Goal: Task Accomplishment & Management: Use online tool/utility

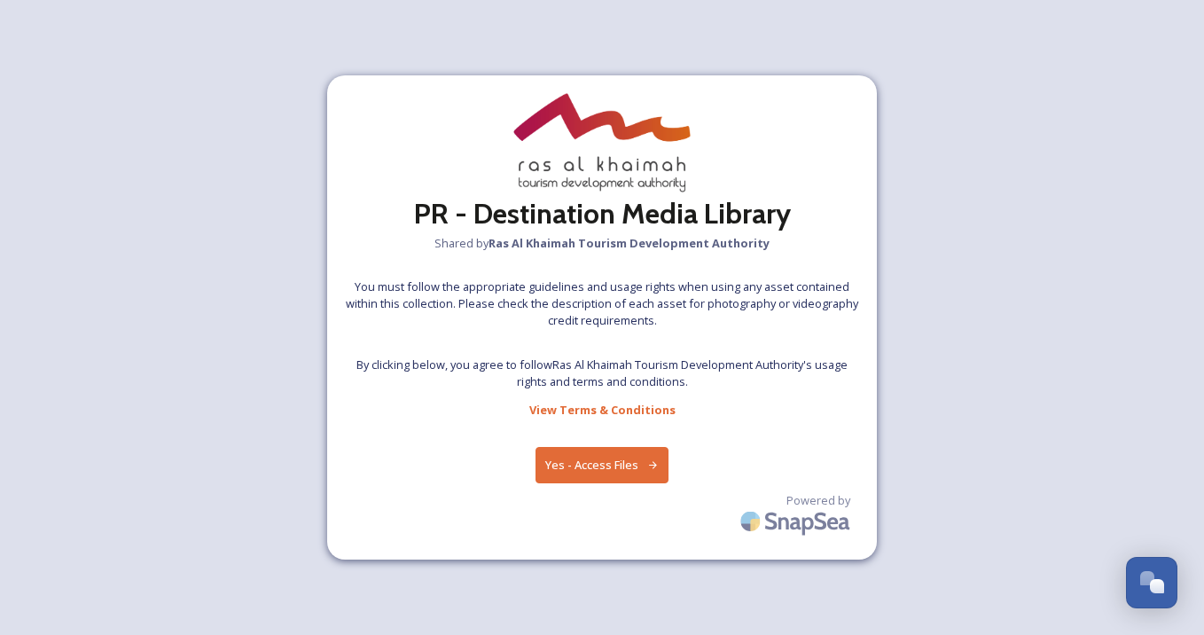
click at [597, 467] on button "Yes - Access Files" at bounding box center [602, 465] width 133 height 36
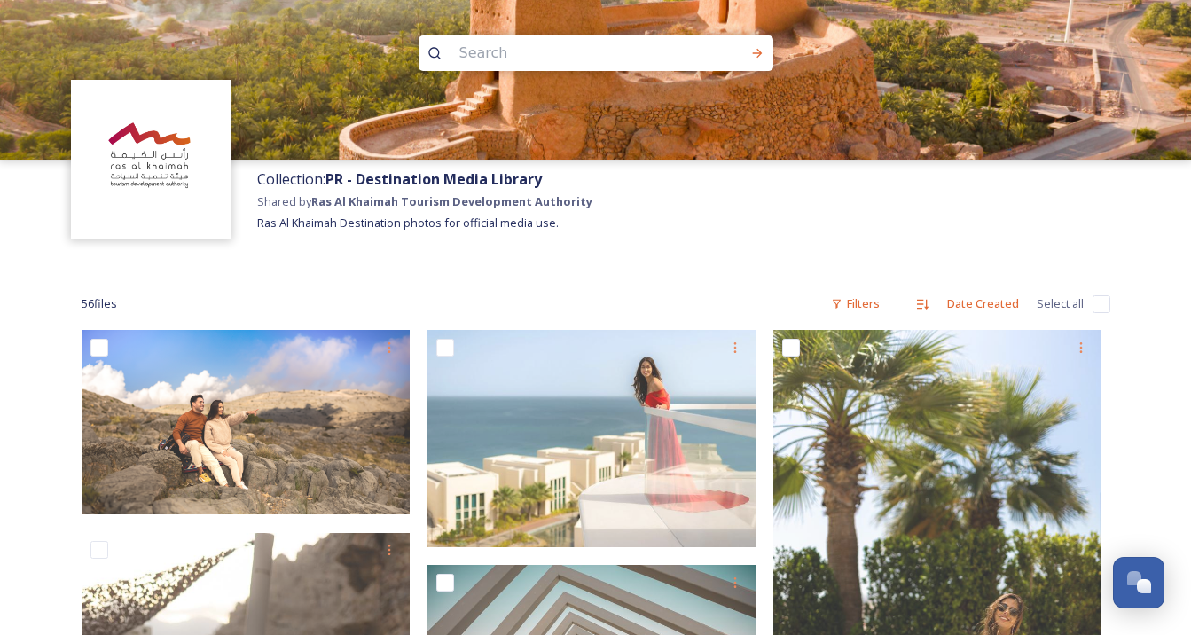
click at [1102, 309] on input "checkbox" at bounding box center [1102, 304] width 18 height 18
checkbox input "true"
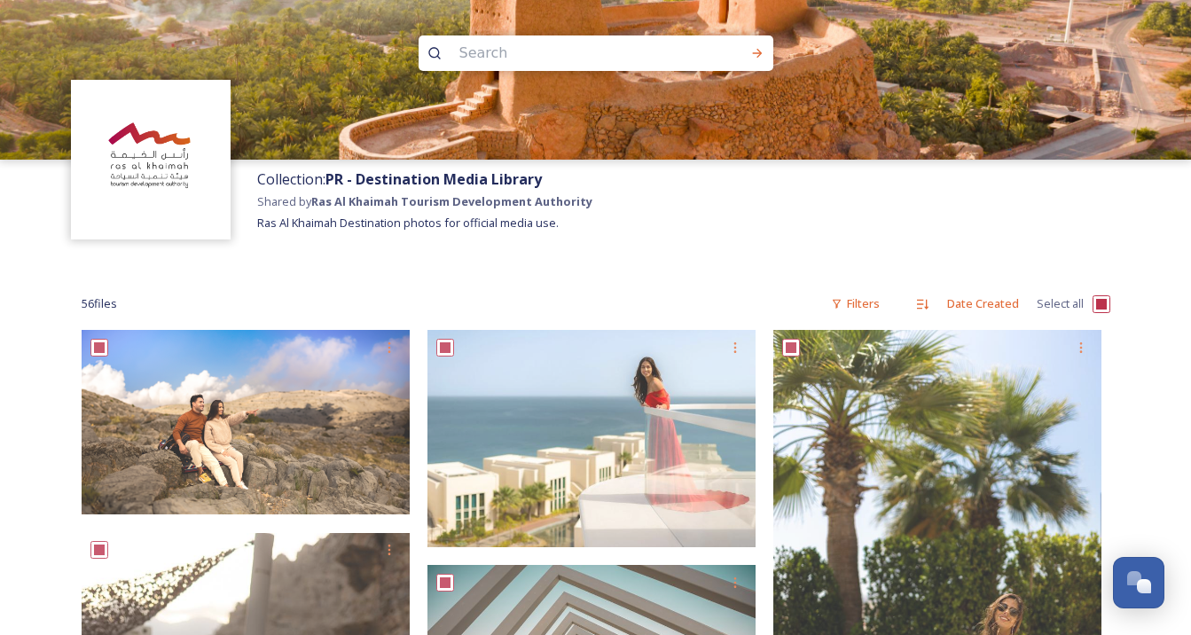
checkbox input "true"
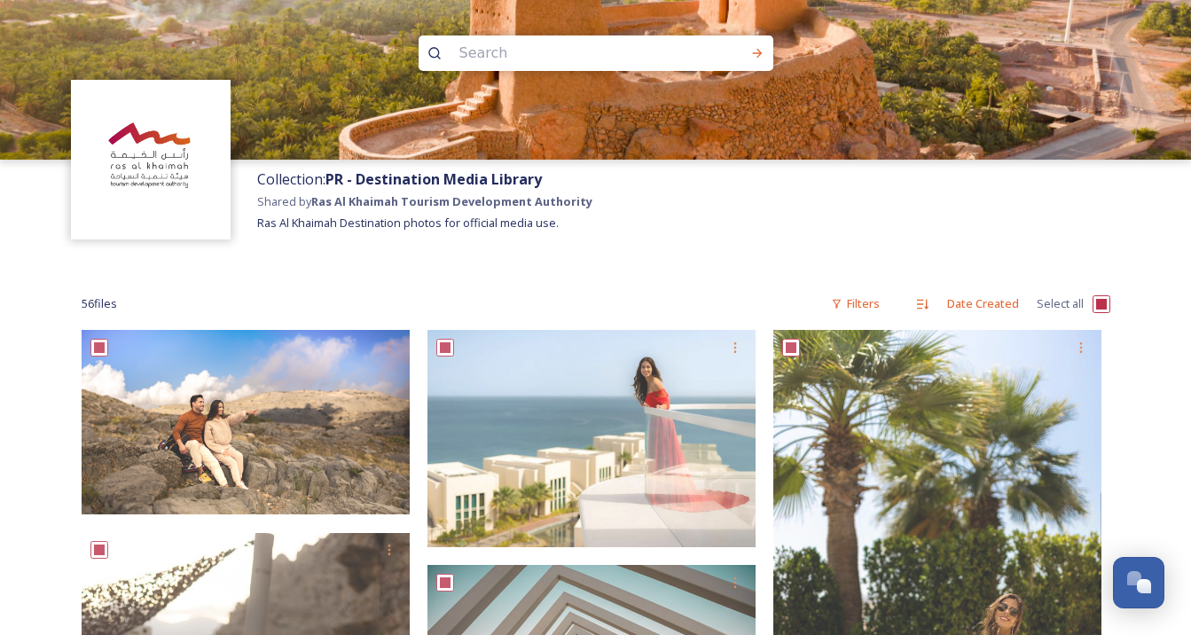
checkbox input "true"
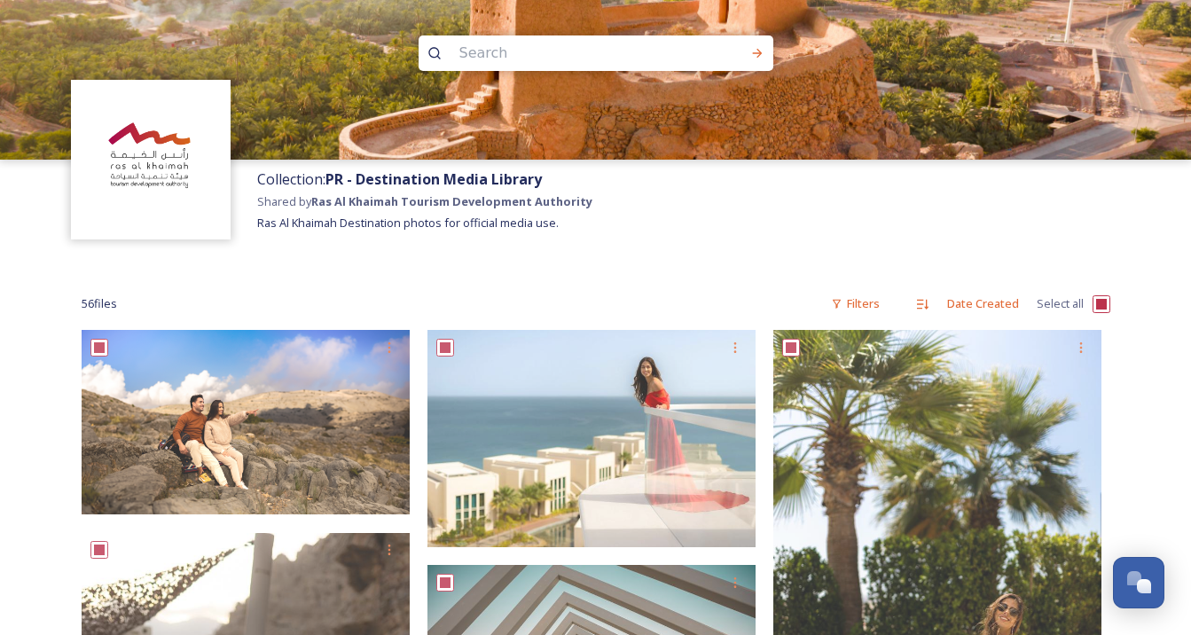
checkbox input "true"
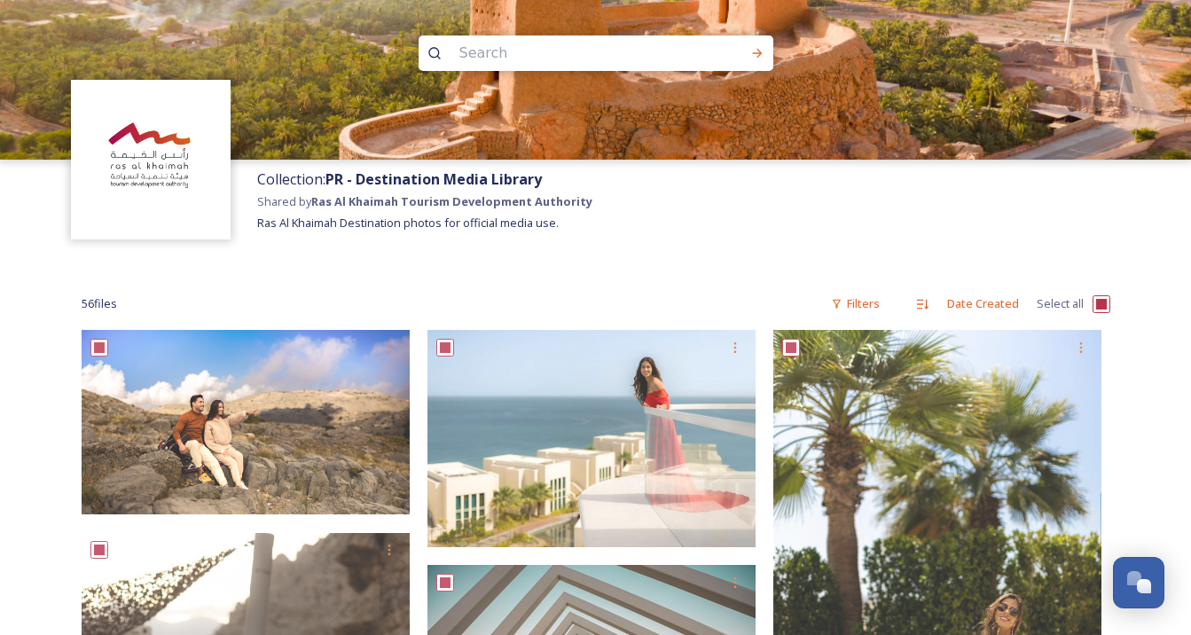
checkbox input "true"
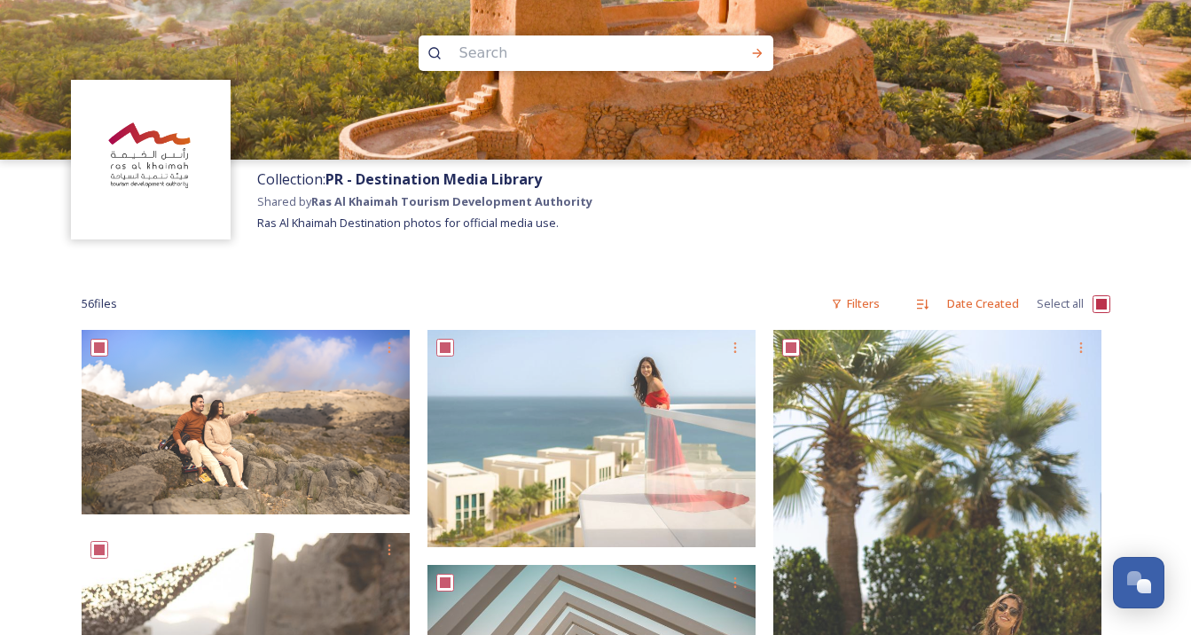
checkbox input "true"
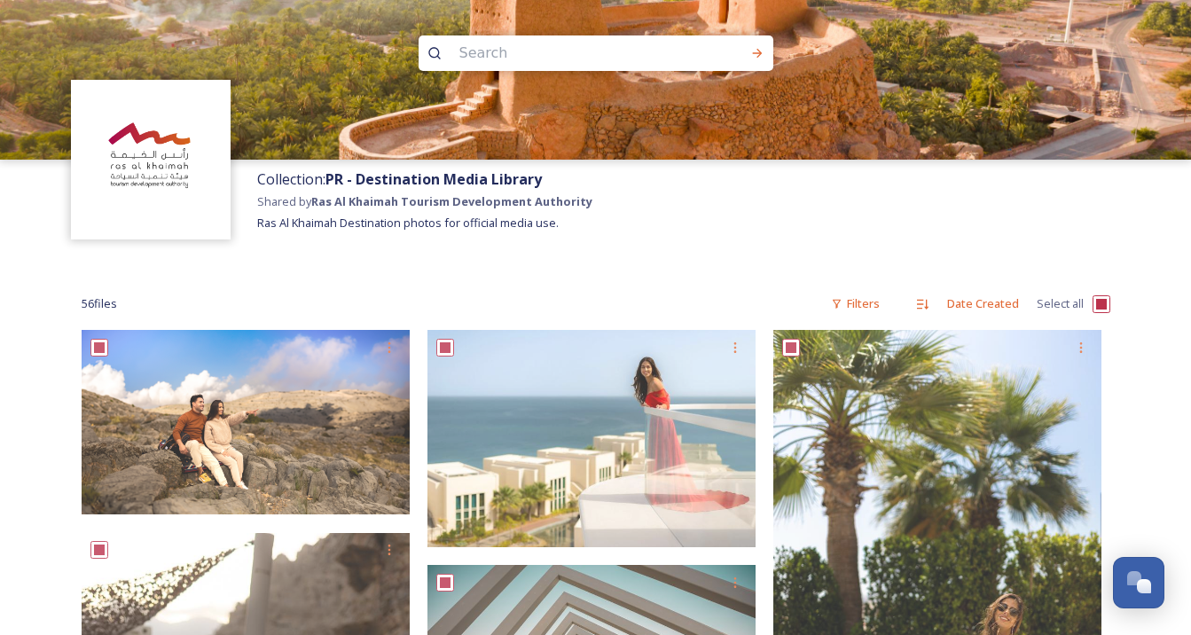
checkbox input "true"
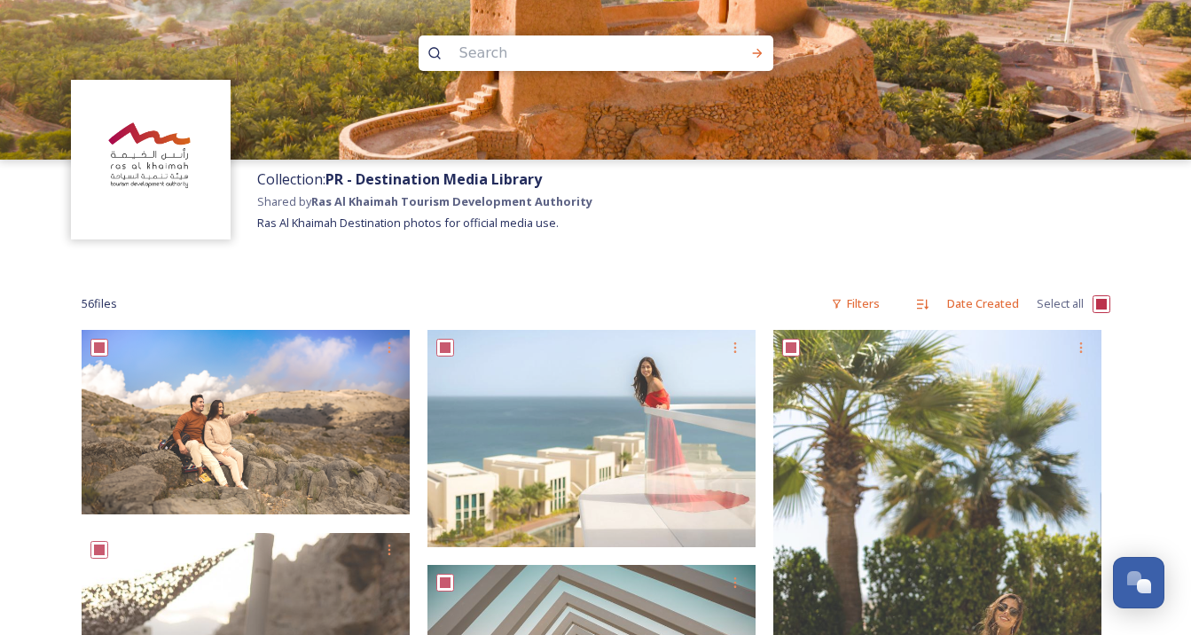
checkbox input "true"
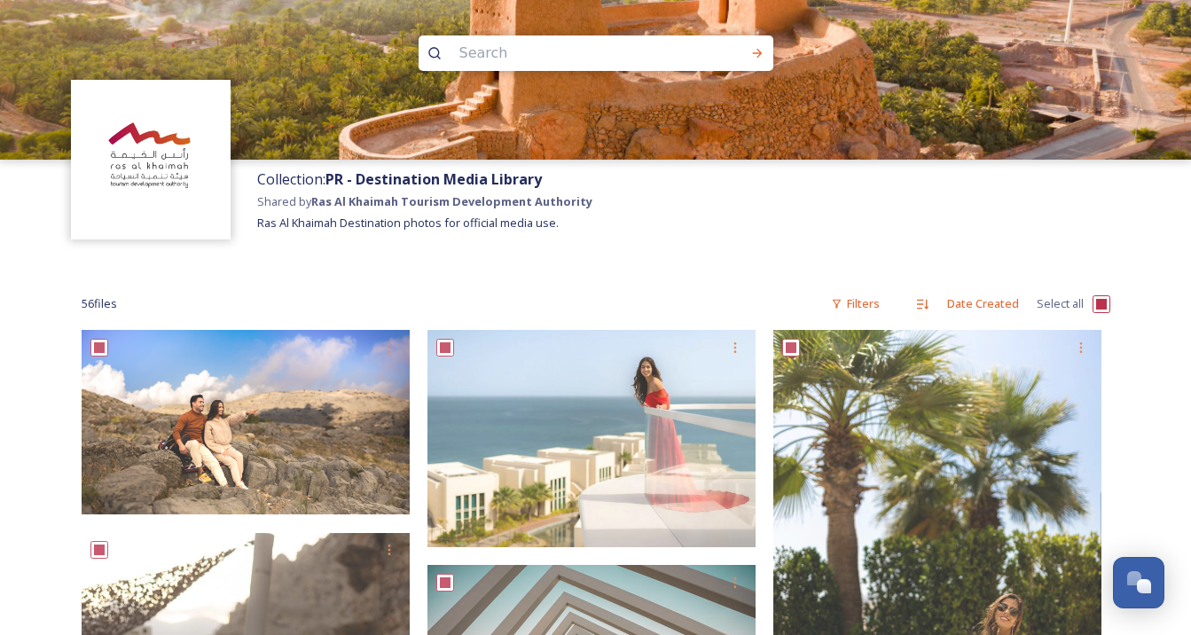
checkbox input "true"
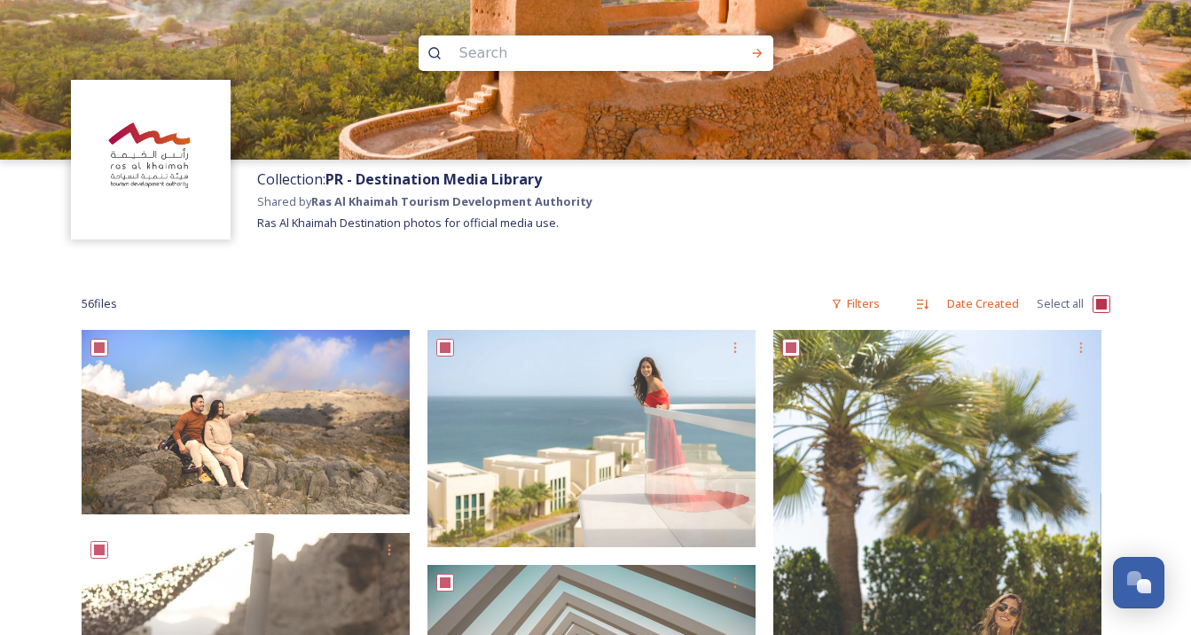
checkbox input "true"
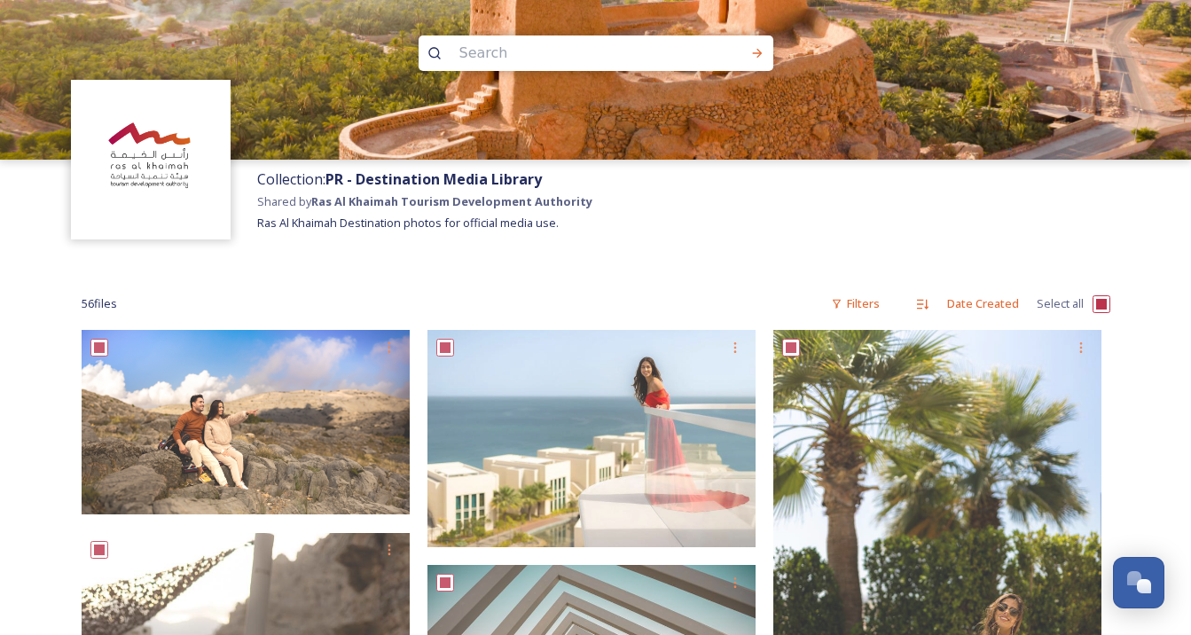
checkbox input "true"
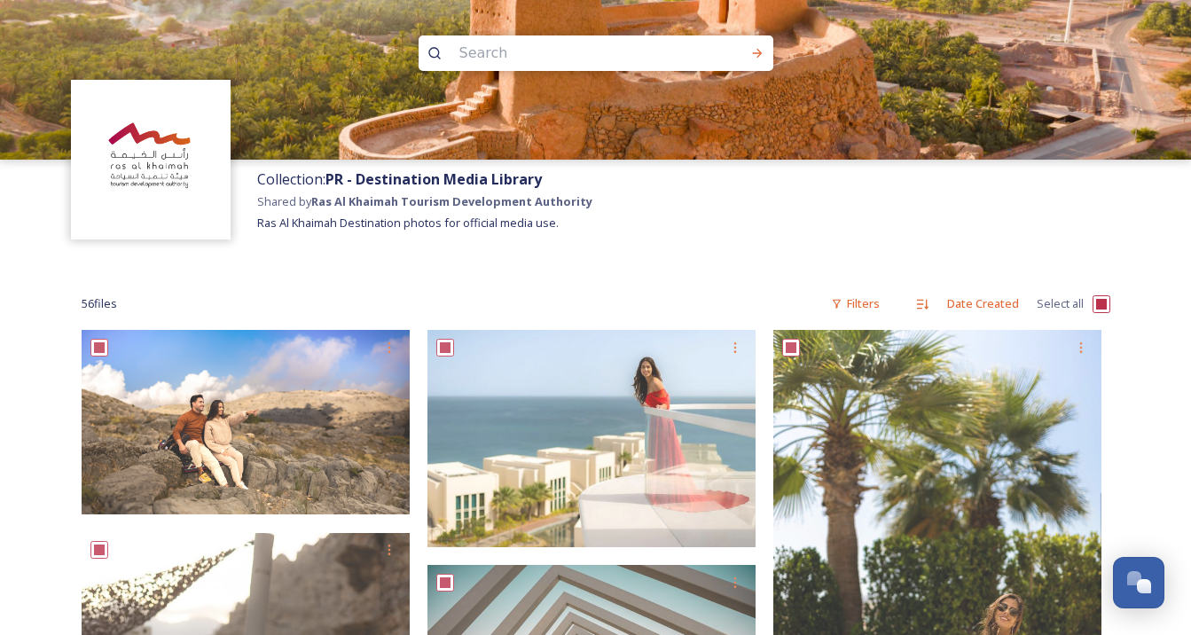
checkbox input "true"
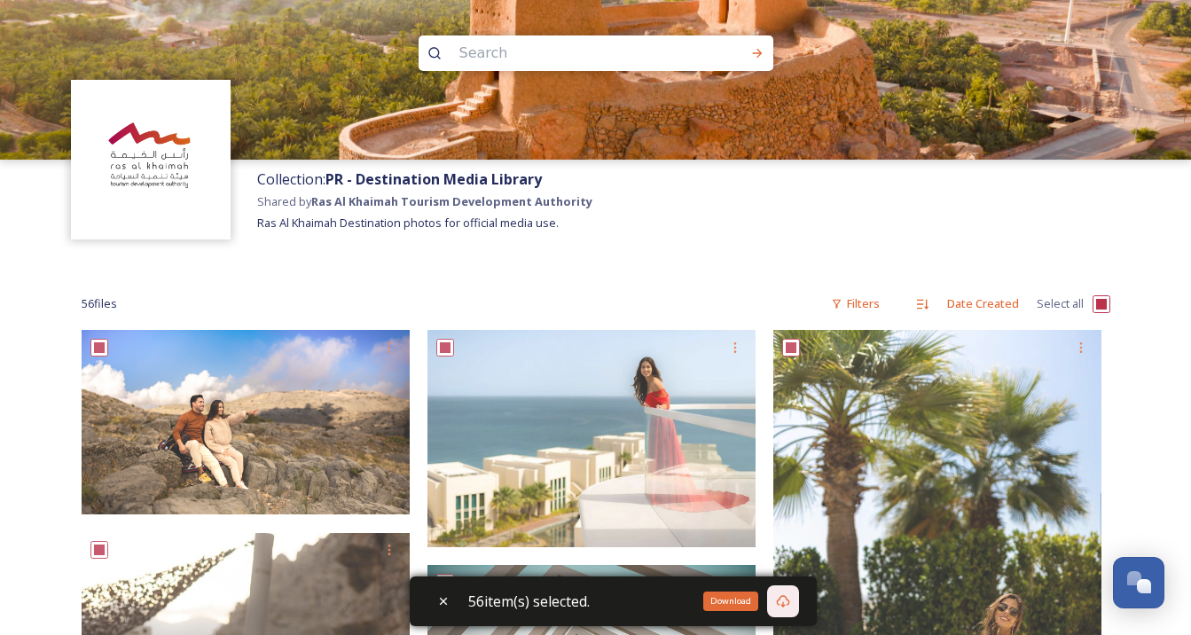
click at [788, 601] on icon at bounding box center [783, 601] width 14 height 14
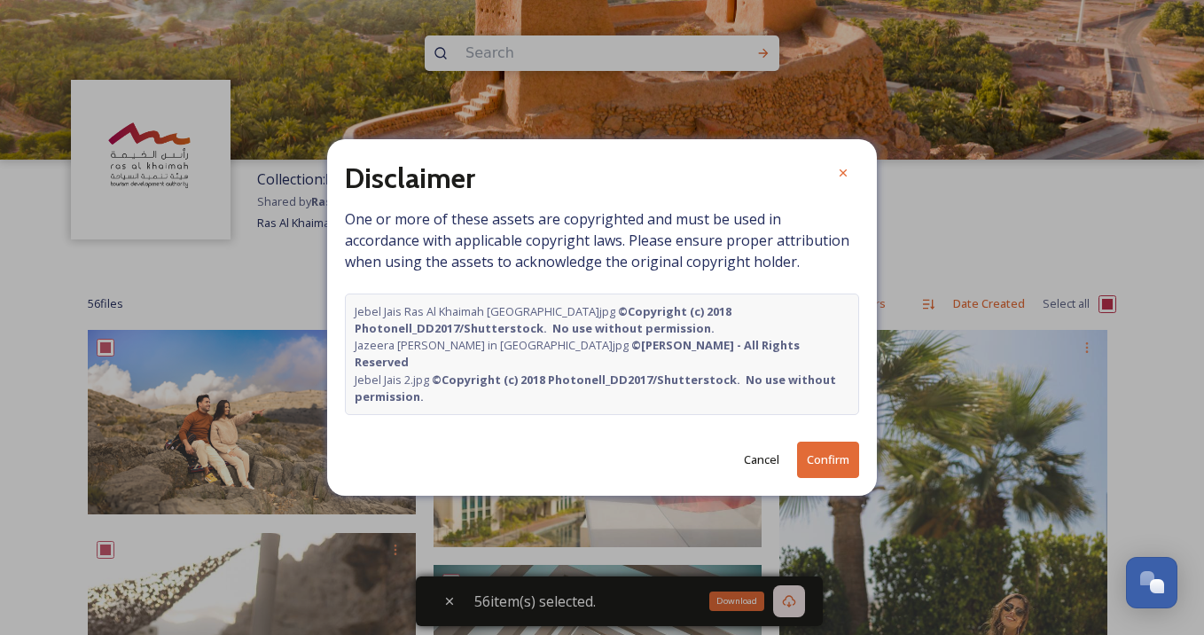
click at [831, 448] on button "Confirm" at bounding box center [828, 460] width 62 height 36
